Goal: Information Seeking & Learning: Learn about a topic

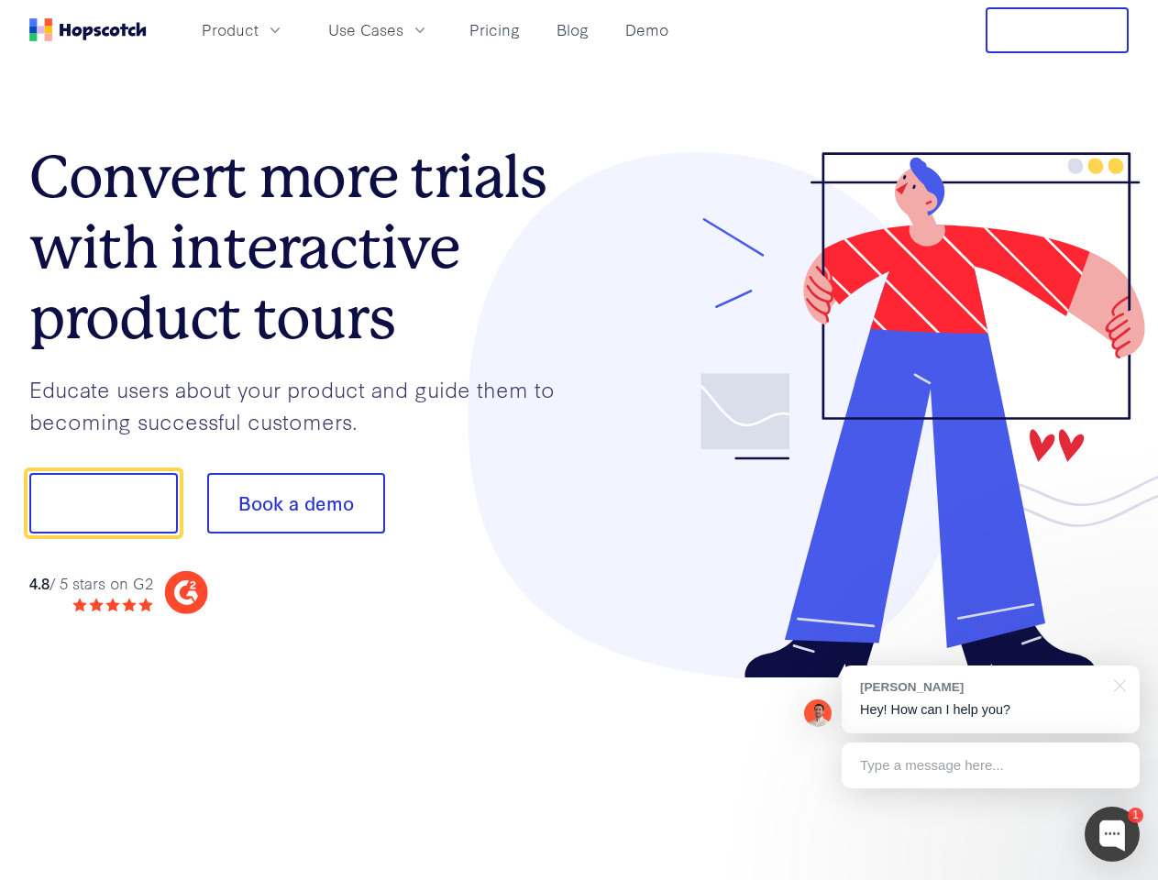
click at [579, 440] on div at bounding box center [854, 415] width 550 height 527
click at [259, 29] on span "Product" at bounding box center [230, 29] width 57 height 23
click at [403, 29] on span "Use Cases" at bounding box center [365, 29] width 75 height 23
click at [1057, 30] on button "Free Trial" at bounding box center [1056, 30] width 143 height 46
click at [103, 503] on button "Show me!" at bounding box center [103, 503] width 149 height 61
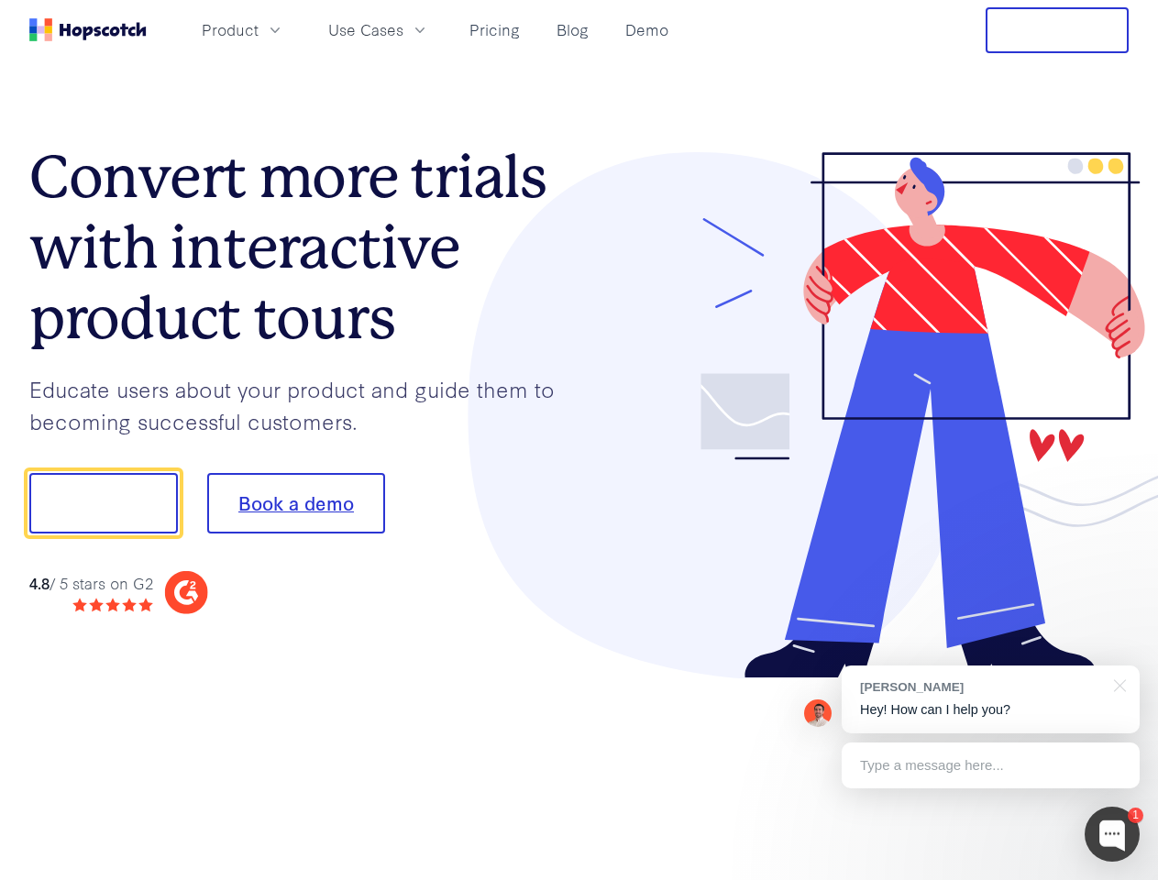
click at [295, 503] on button "Book a demo" at bounding box center [296, 503] width 178 height 61
click at [1112, 834] on div at bounding box center [1111, 834] width 55 height 55
click at [990, 699] on div "[PERSON_NAME] Hey! How can I help you?" at bounding box center [991, 700] width 298 height 68
click at [1117, 684] on div at bounding box center [1117, 685] width 46 height 38
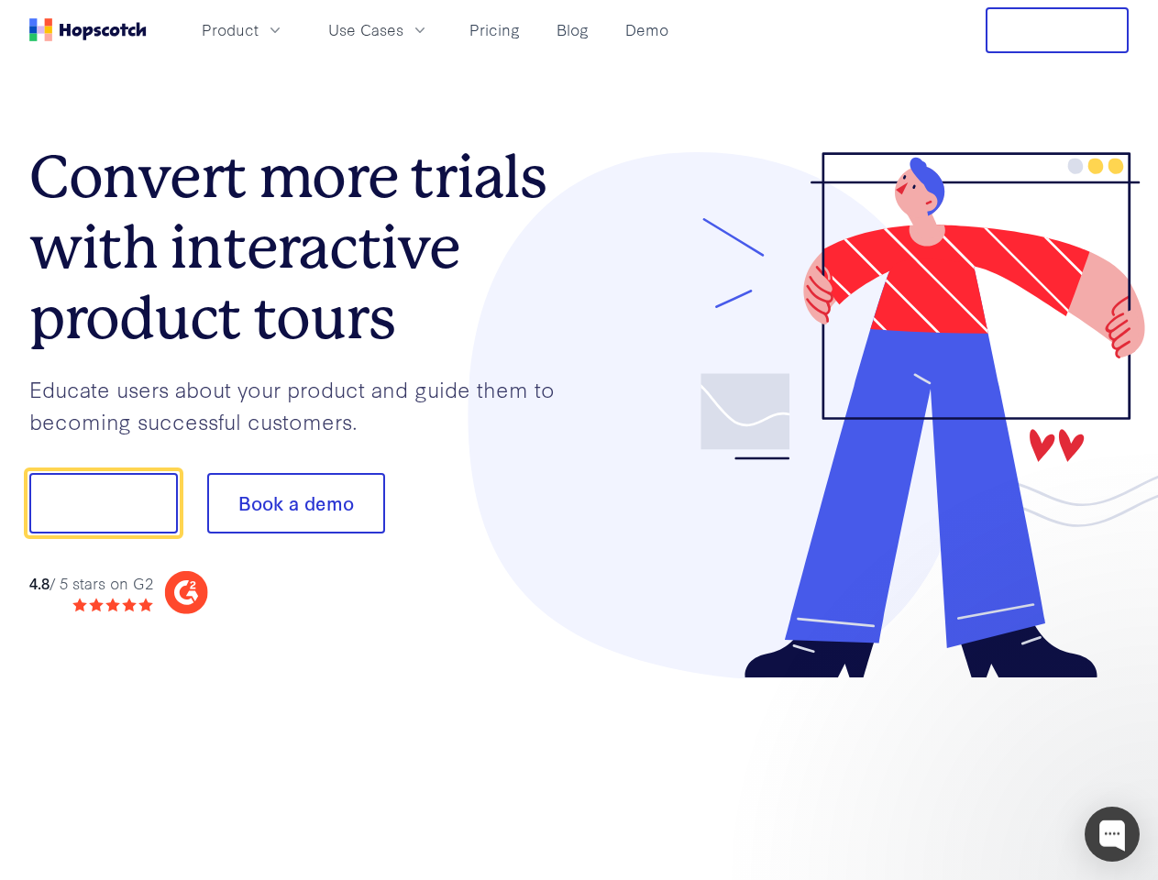
click at [990, 879] on div "1 [PERSON_NAME] Hey! How can I help you? Type a message here... Free live chat …" at bounding box center [579, 880] width 1158 height 0
